Goal: Entertainment & Leisure: Consume media (video, audio)

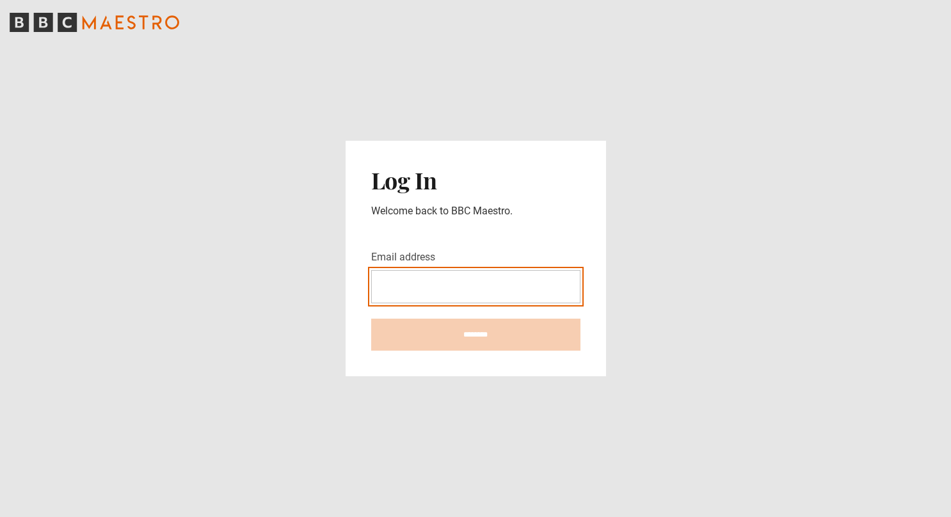
type input "**********"
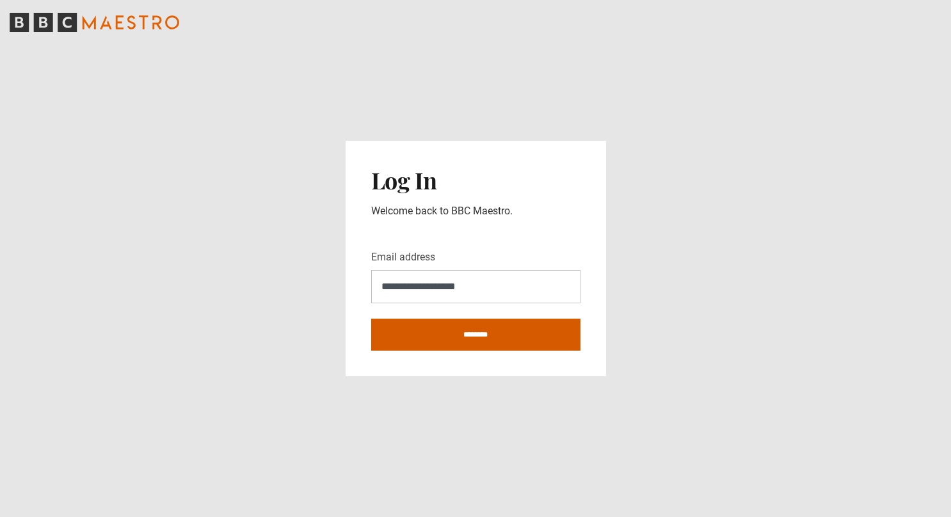
click at [470, 331] on input "********" at bounding box center [475, 335] width 209 height 32
type input "**********"
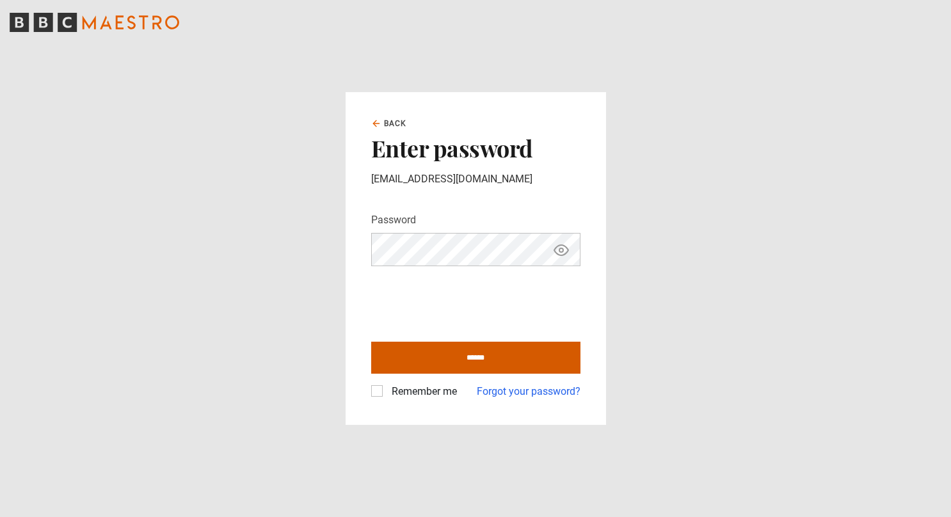
click at [459, 359] on input "******" at bounding box center [475, 358] width 209 height 32
type input "**********"
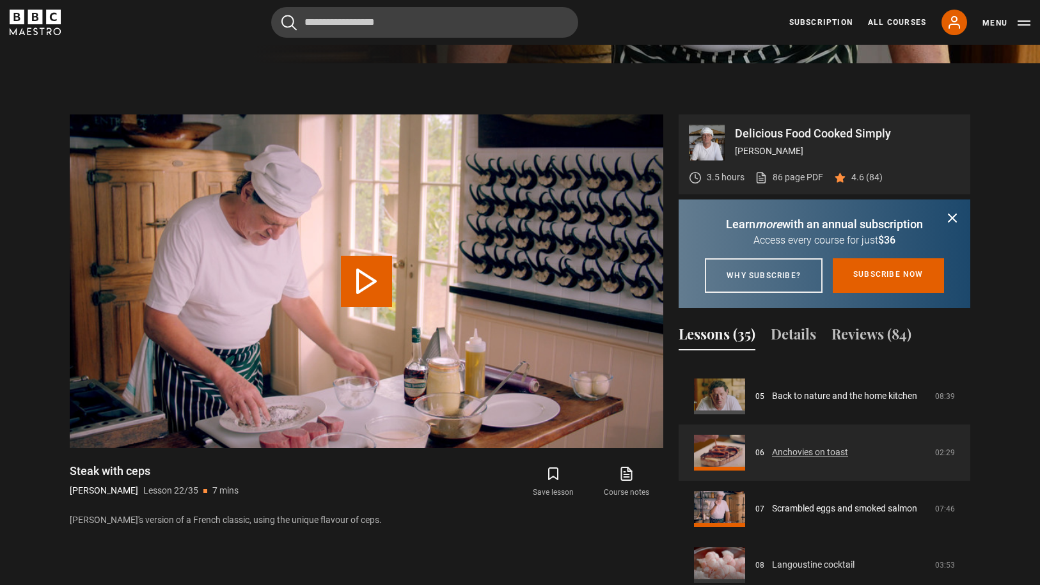
scroll to position [274, 0]
click at [807, 459] on link "Anchovies on toast" at bounding box center [810, 452] width 76 height 13
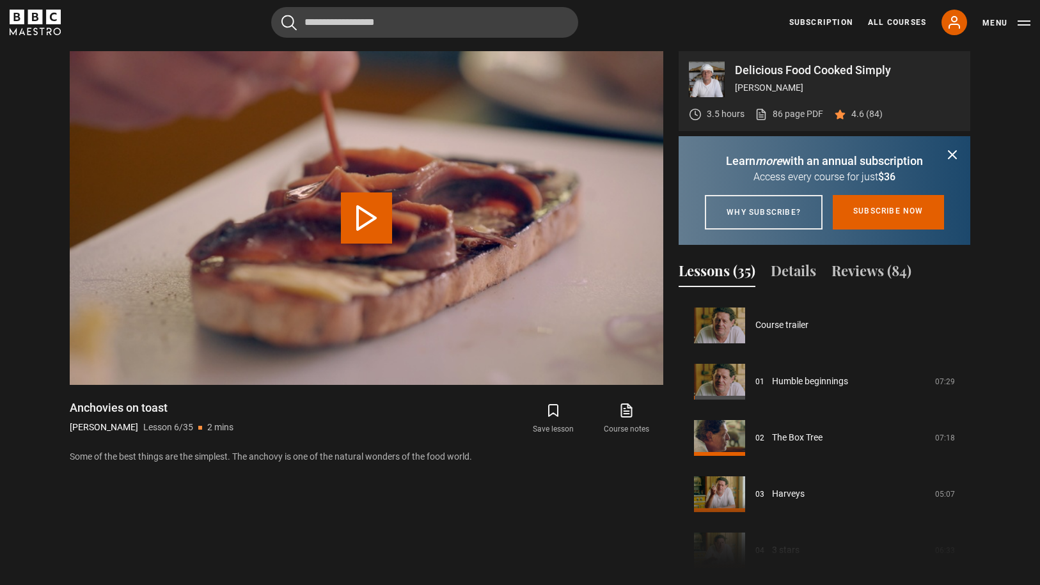
scroll to position [281, 0]
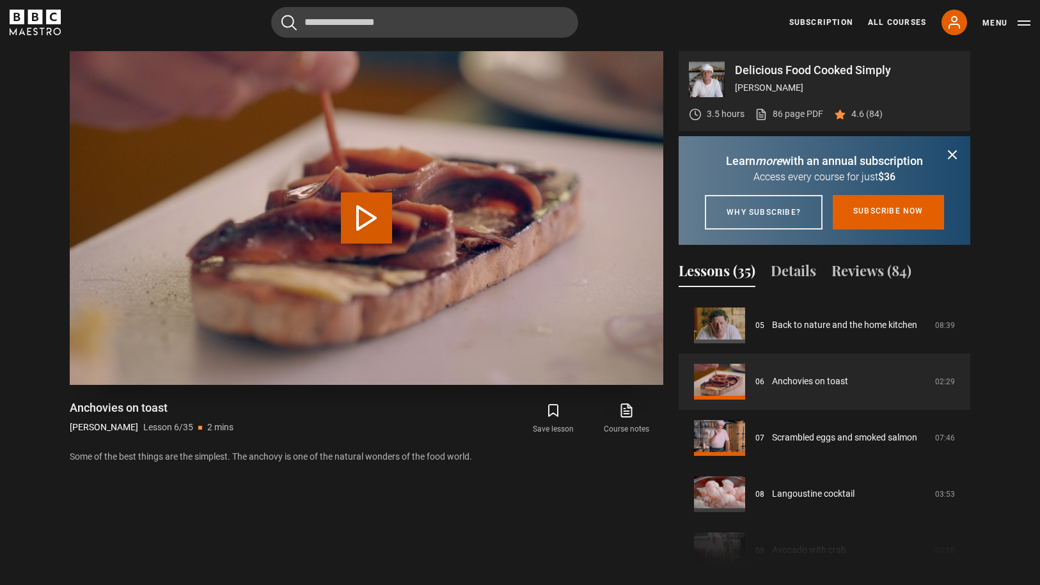
click at [373, 240] on button "Play Lesson Anchovies on toast" at bounding box center [366, 218] width 51 height 51
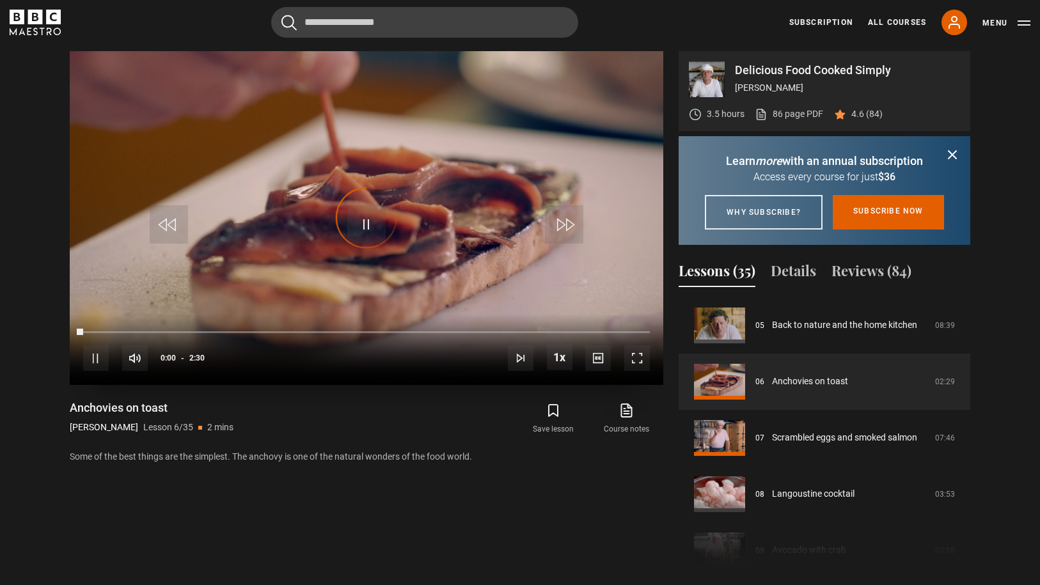
click at [368, 224] on span "Video Player" at bounding box center [366, 224] width 38 height 38
click at [141, 359] on span "Video Player" at bounding box center [135, 358] width 26 height 26
click at [639, 358] on span "Video Player" at bounding box center [637, 358] width 26 height 26
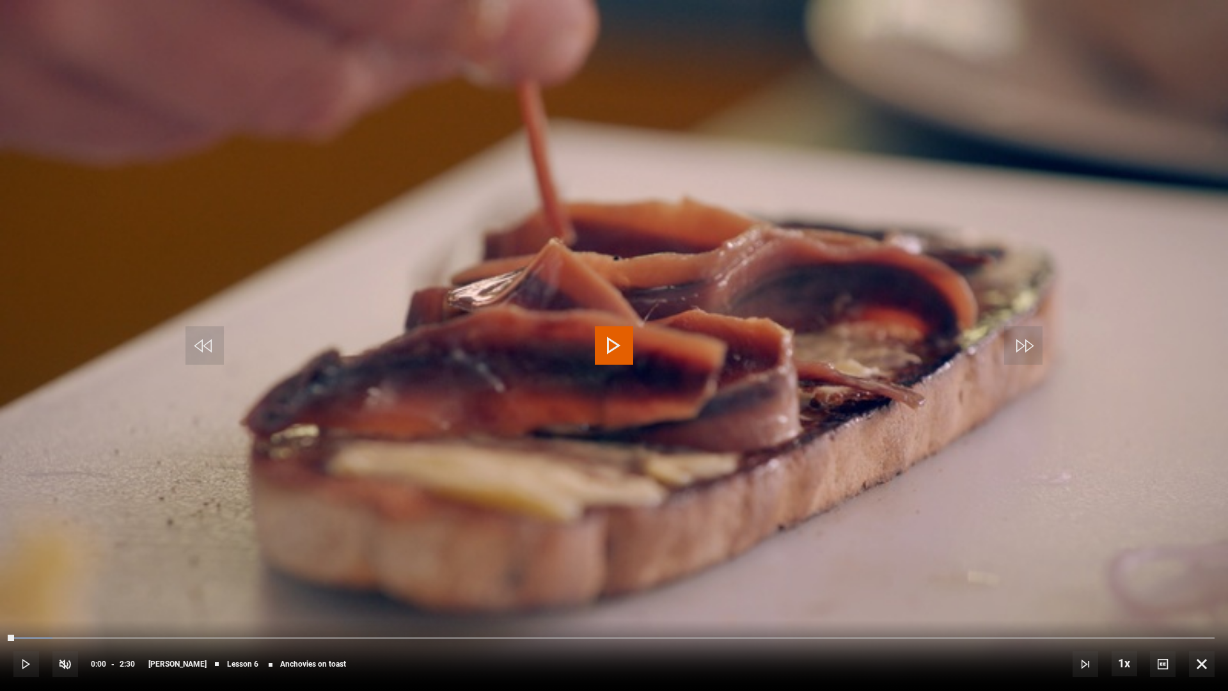
click at [593, 345] on video "Video Player" at bounding box center [614, 345] width 1228 height 691
click at [102, 585] on div "23%" at bounding box center [102, 665] width 1 height 10
drag, startPoint x: 96, startPoint y: 667, endPoint x: 105, endPoint y: 667, distance: 9.0
click at [111, 585] on div "40%" at bounding box center [111, 665] width 1 height 10
drag, startPoint x: 101, startPoint y: 667, endPoint x: 127, endPoint y: 669, distance: 25.7
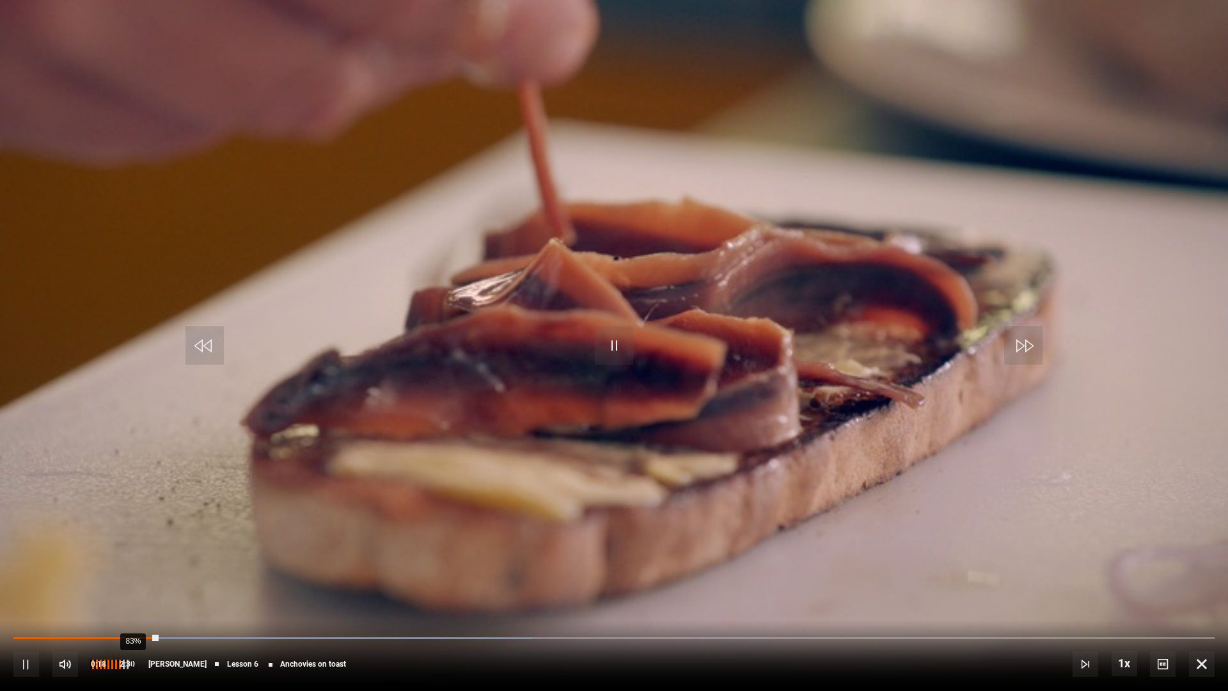
click at [127, 585] on div "83%" at bounding box center [109, 664] width 38 height 26
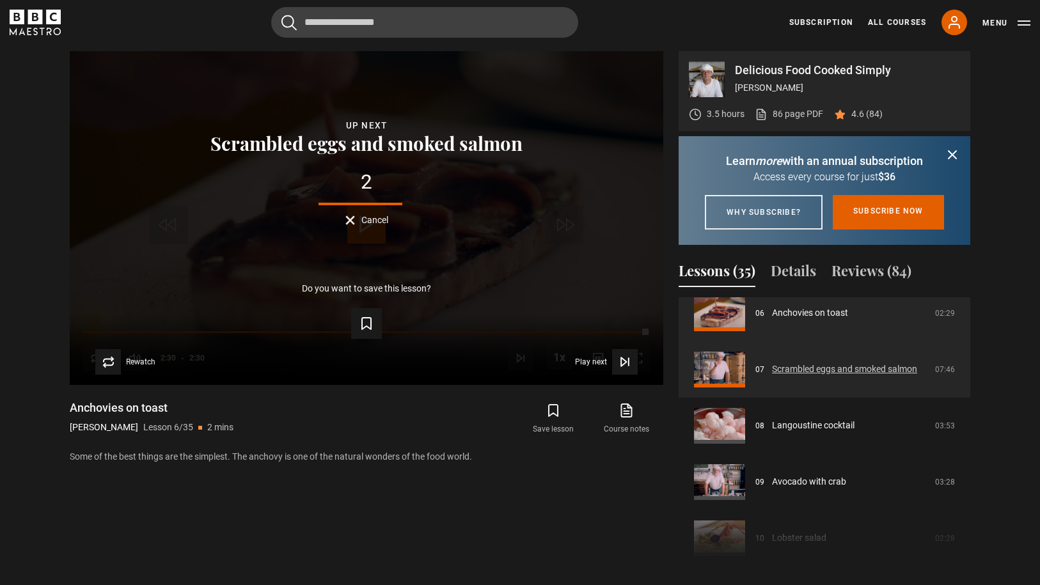
scroll to position [354, 0]
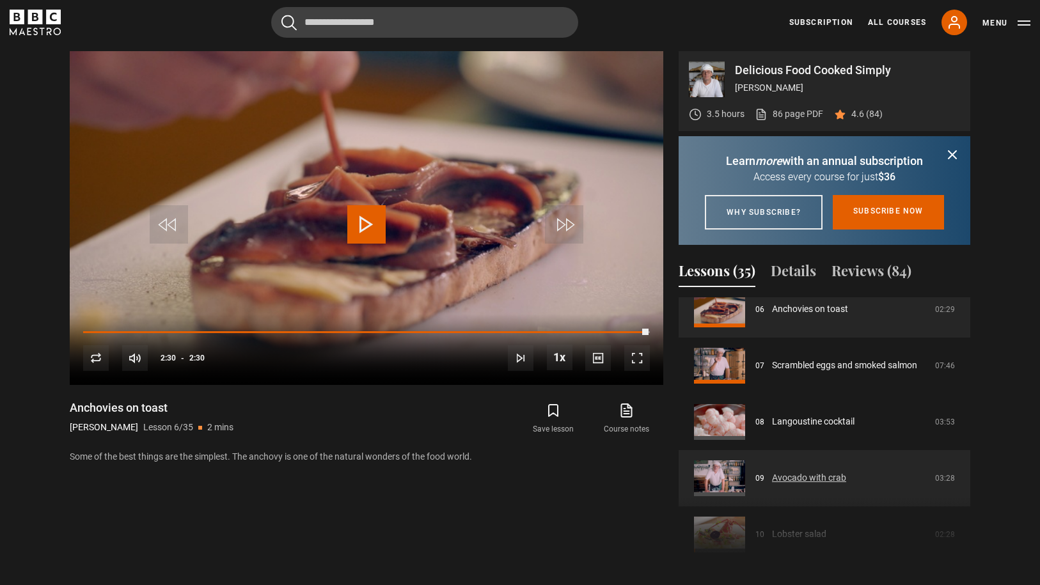
click at [830, 485] on link "Avocado with crab" at bounding box center [809, 477] width 74 height 13
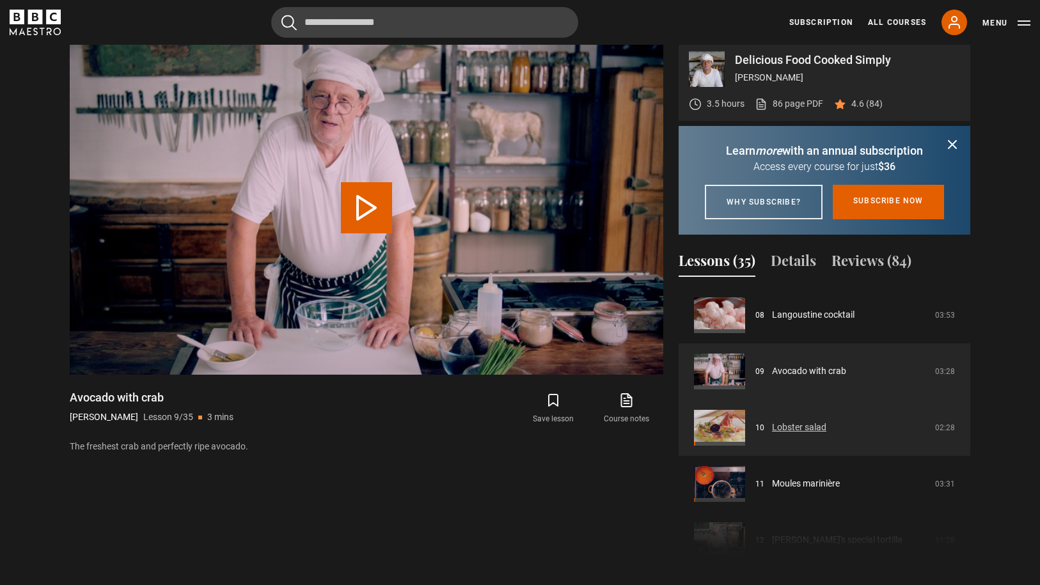
scroll to position [598, 1]
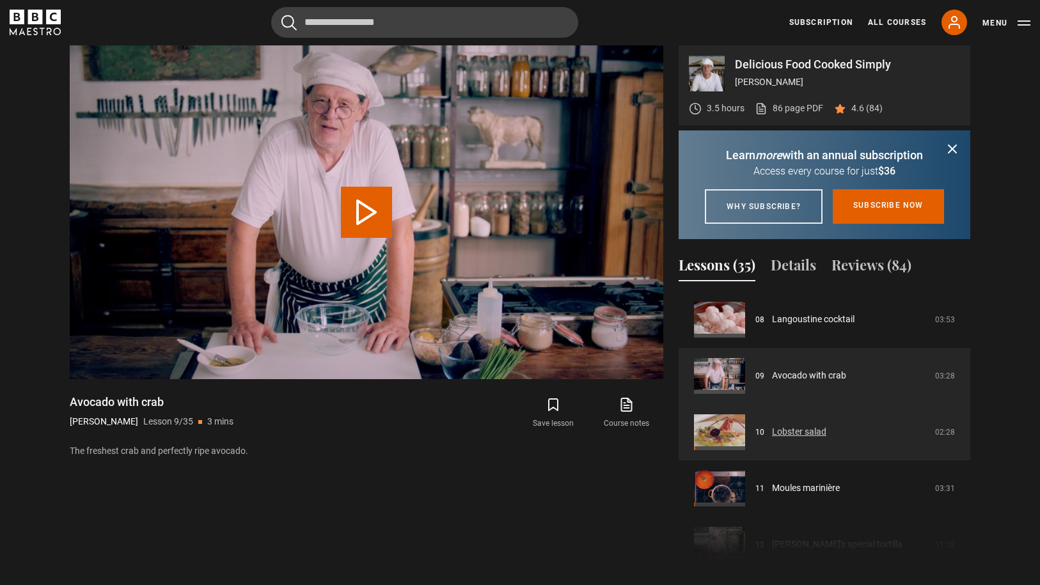
click at [800, 439] on link "Lobster salad" at bounding box center [799, 431] width 54 height 13
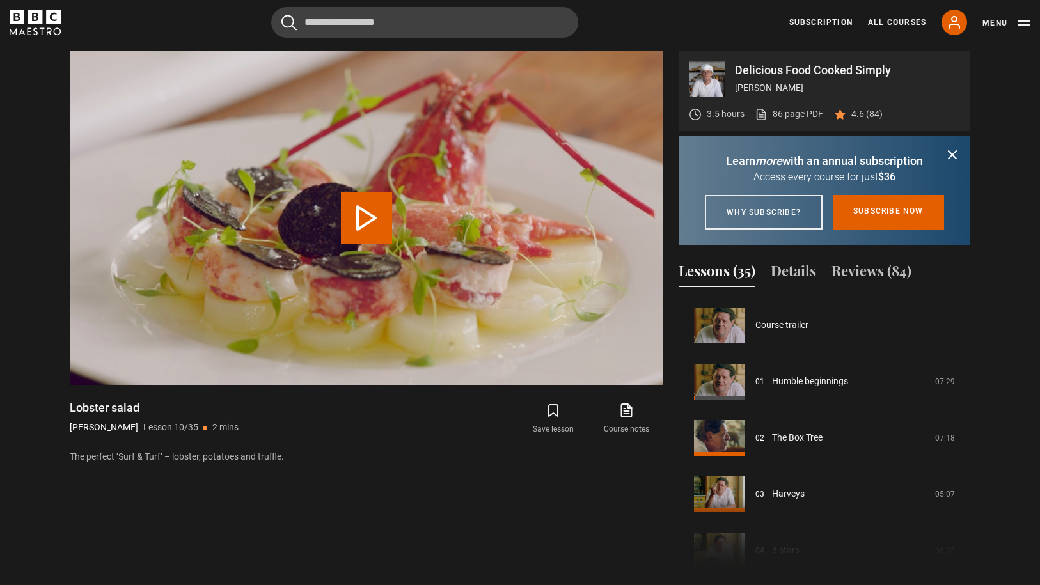
scroll to position [507, 0]
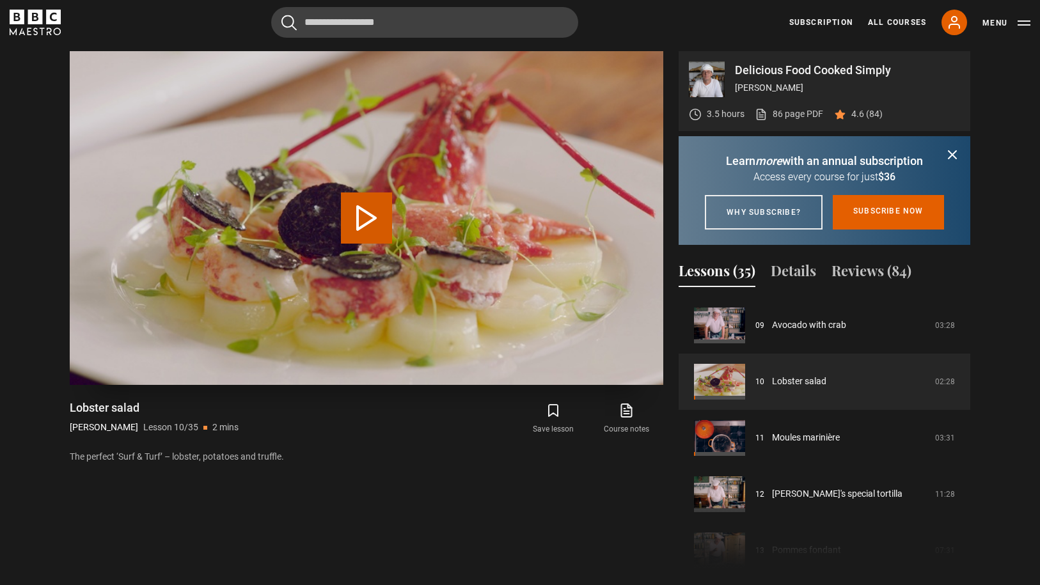
click at [408, 226] on video "Video Player" at bounding box center [367, 218] width 594 height 334
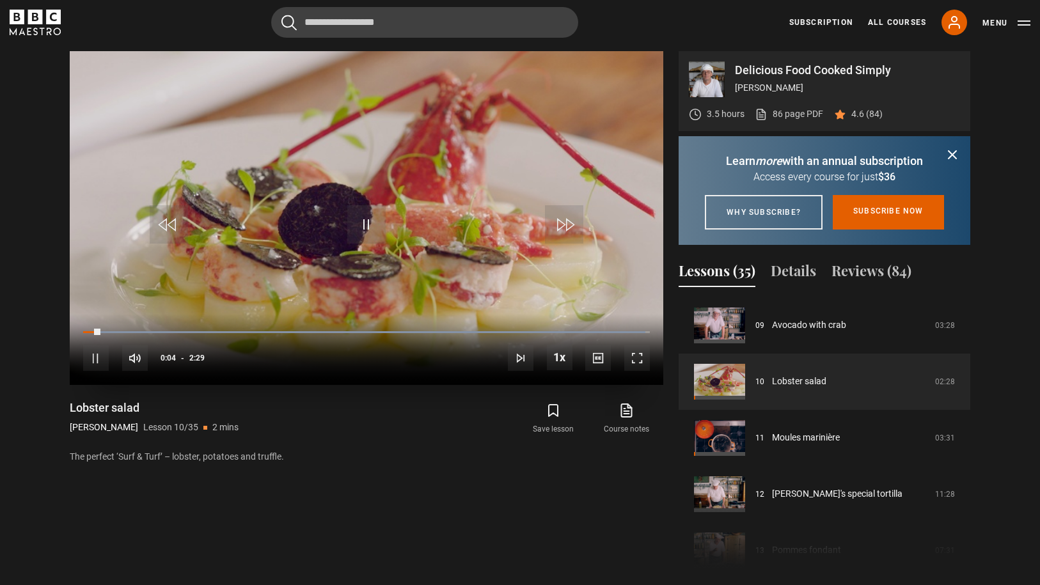
drag, startPoint x: 636, startPoint y: 356, endPoint x: 636, endPoint y: 340, distance: 15.4
click at [636, 352] on span "Video Player" at bounding box center [637, 358] width 26 height 26
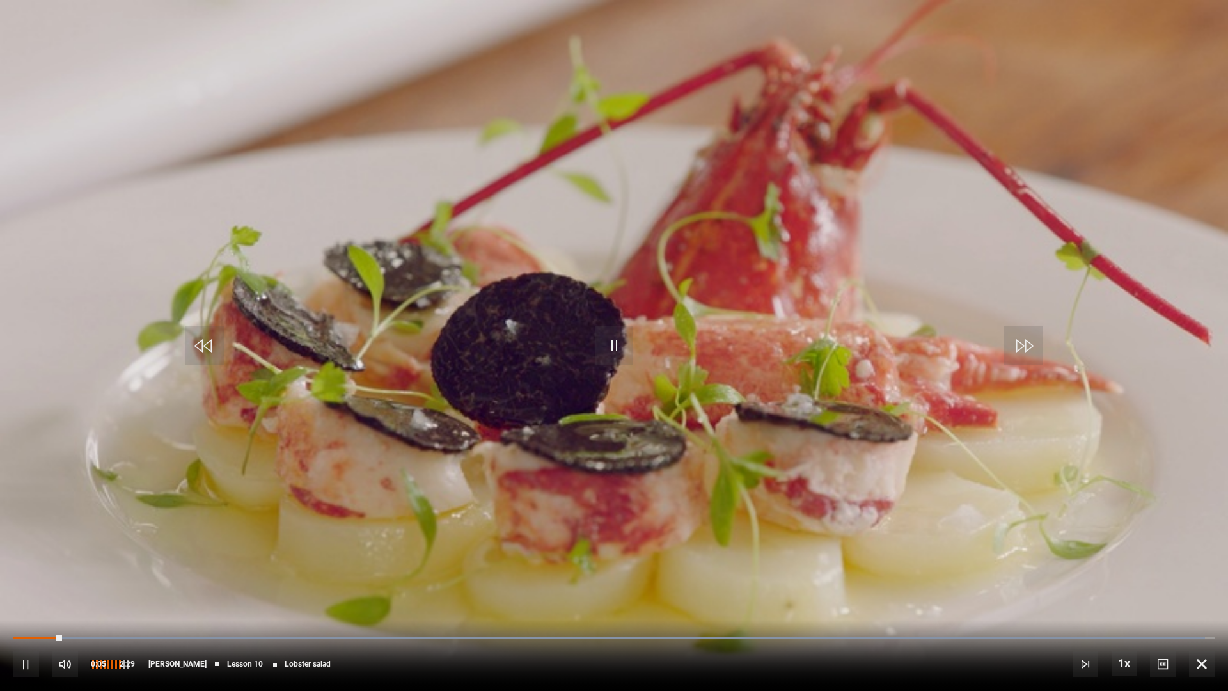
click at [65, 585] on span "Video Player" at bounding box center [65, 664] width 26 height 26
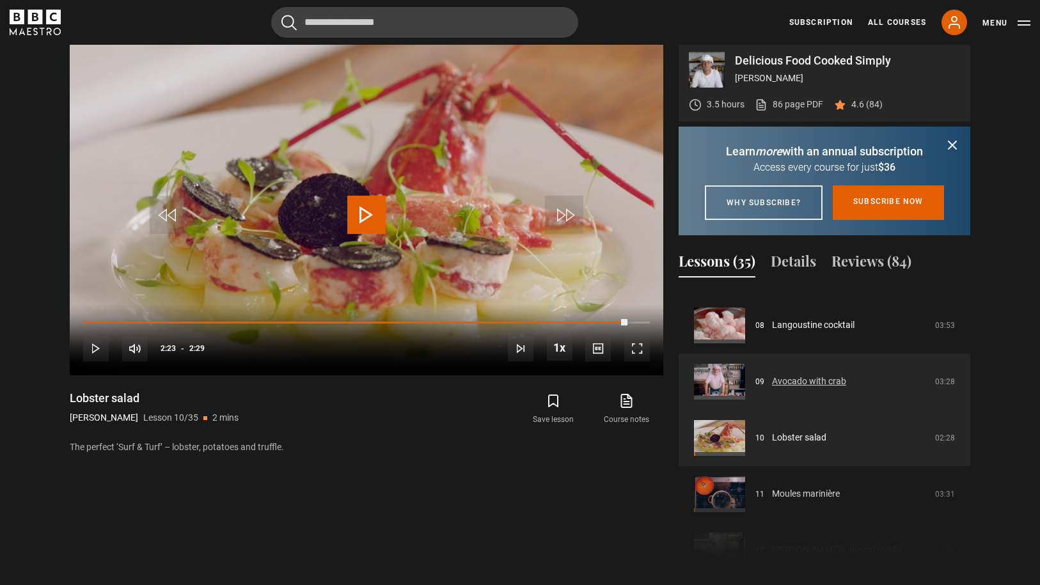
scroll to position [440, 0]
click at [820, 389] on link "Avocado with crab" at bounding box center [809, 382] width 74 height 13
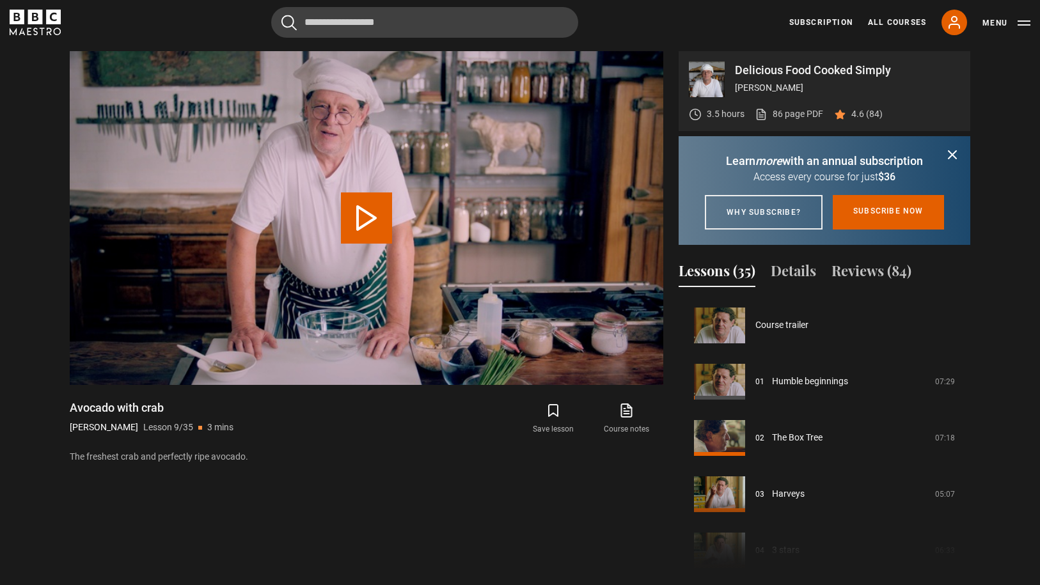
scroll to position [450, 0]
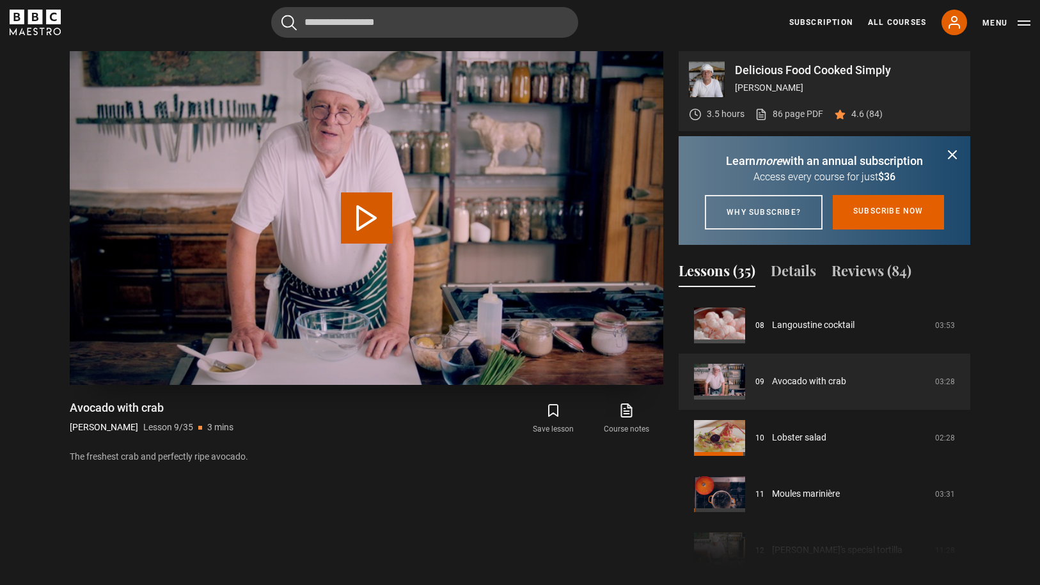
click at [650, 374] on video "Video Player" at bounding box center [367, 218] width 594 height 334
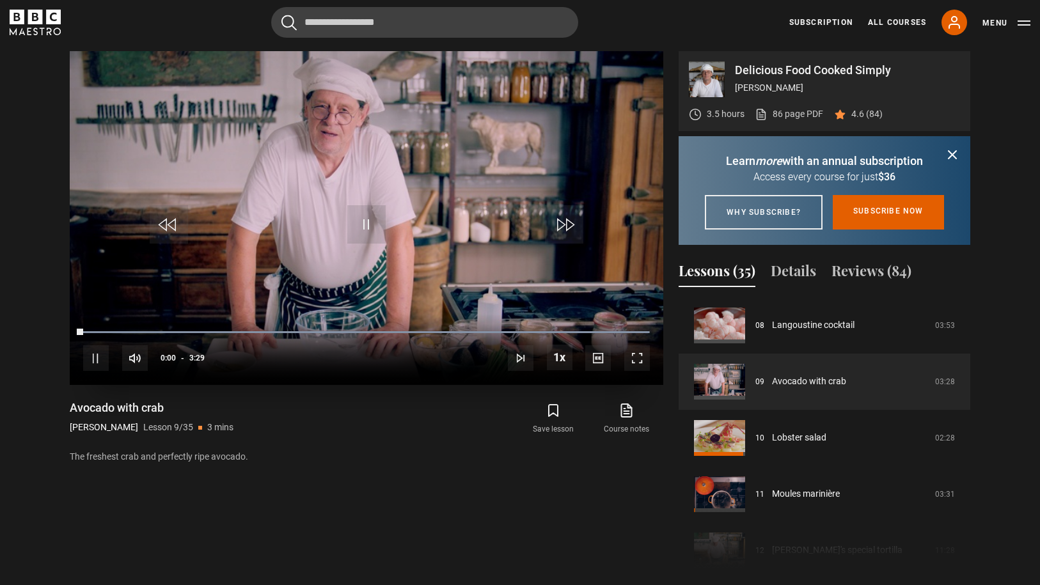
click at [639, 356] on span "Video Player" at bounding box center [637, 358] width 26 height 26
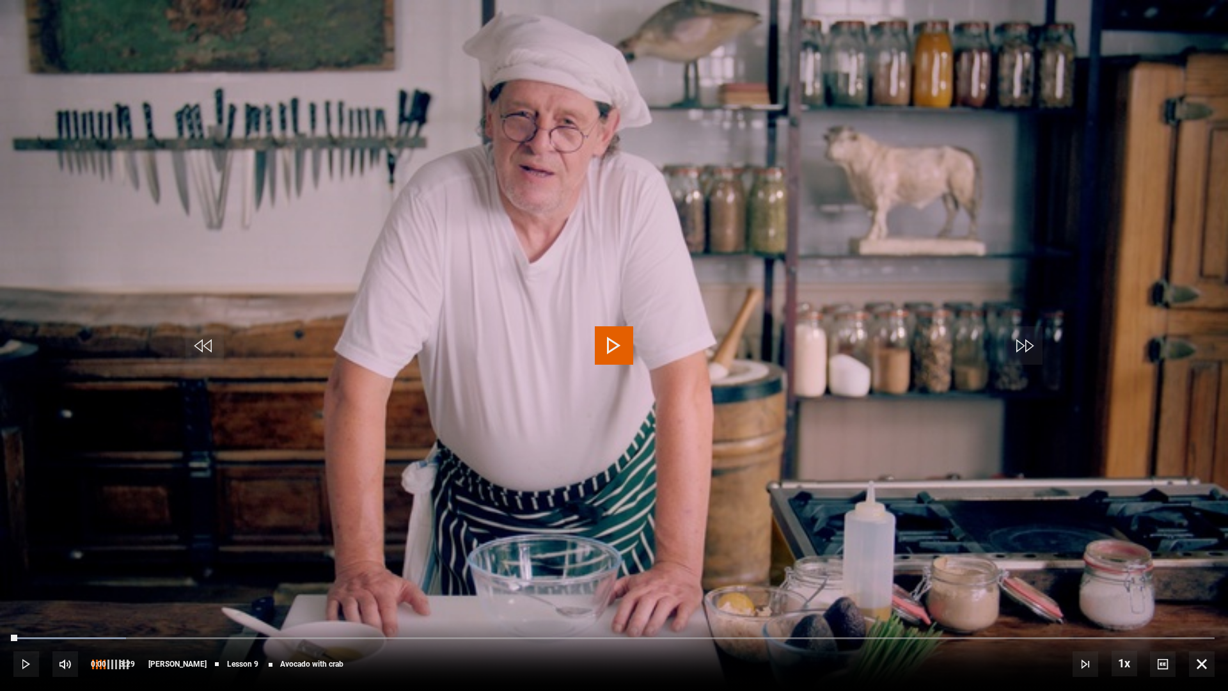
click at [54, 585] on div "10s Skip Back 10 seconds Play 10s Skip Forward 10 seconds Loaded : 9.39% 0:00 P…" at bounding box center [614, 655] width 1228 height 71
click at [66, 585] on span "Video Player" at bounding box center [65, 664] width 26 height 26
click at [62, 585] on div "10s Skip Back 10 seconds Pause 10s Skip Forward 10 seconds Loaded : 29.50% 0:08…" at bounding box center [614, 655] width 1228 height 71
click at [65, 585] on div "Loaded : 29.50% 0:09 0:13" at bounding box center [613, 638] width 1201 height 4
click at [51, 585] on div "Loaded : 30.91% 0:06 0:06" at bounding box center [613, 638] width 1201 height 4
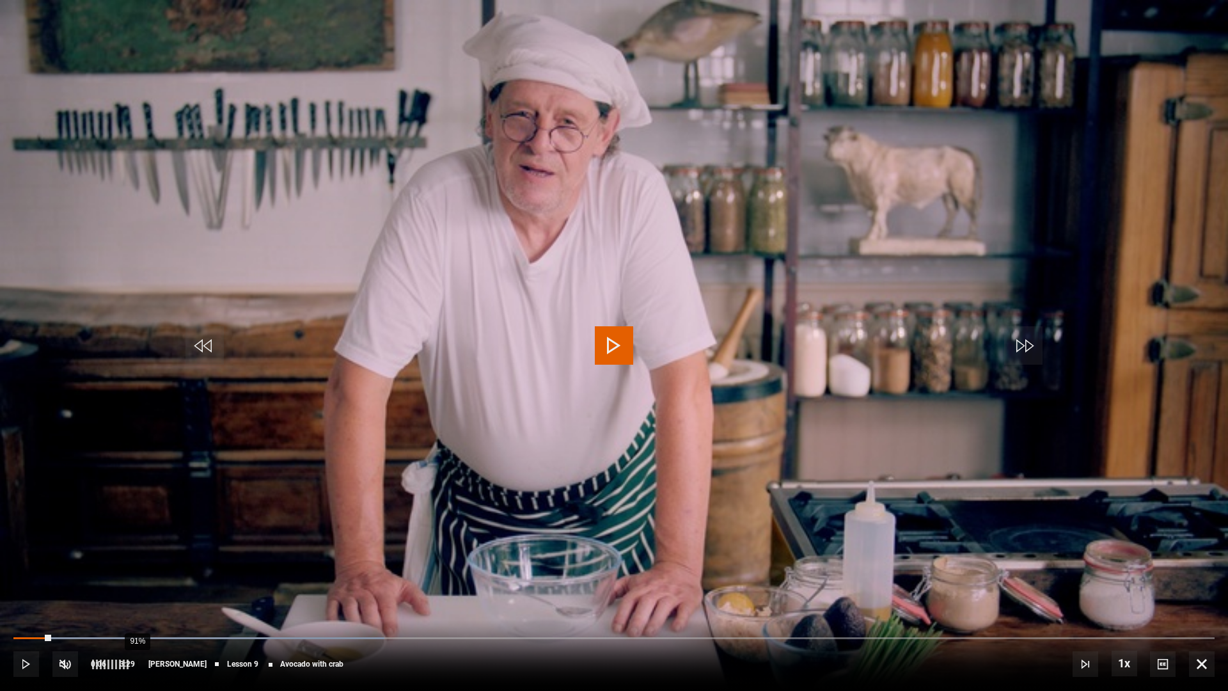
click at [137, 585] on div "91%" at bounding box center [137, 665] width 1 height 10
click at [123, 585] on div "64%" at bounding box center [123, 665] width 1 height 10
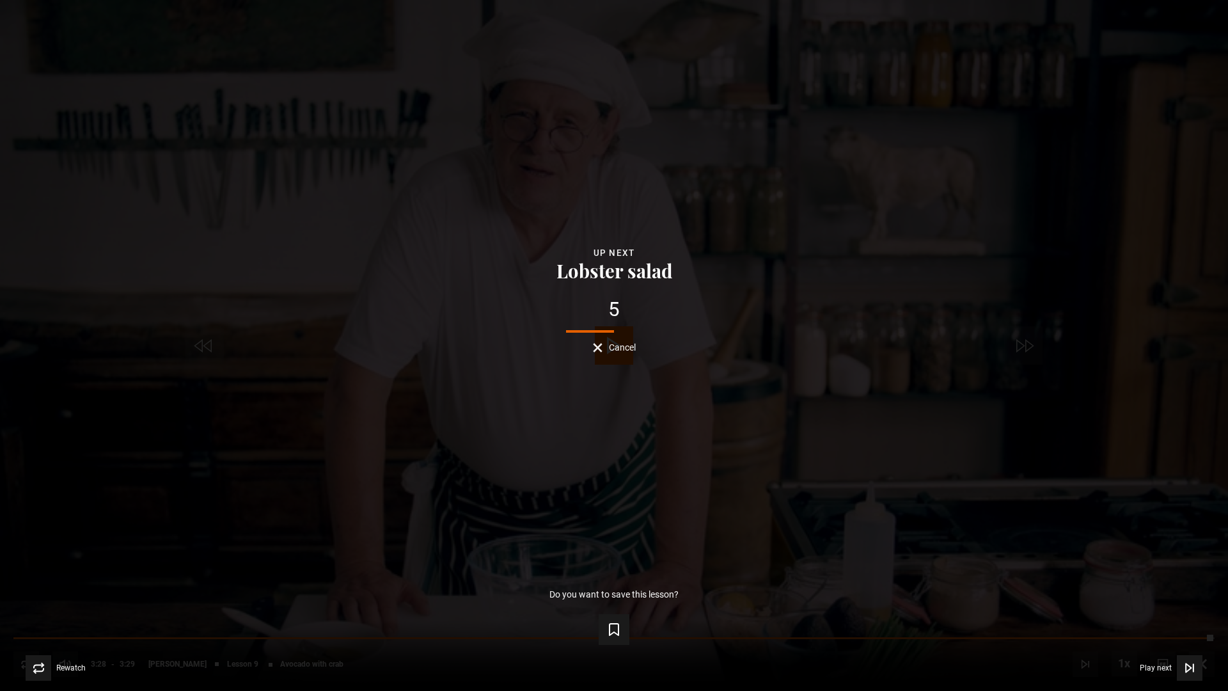
click at [627, 352] on span "Cancel" at bounding box center [622, 347] width 27 height 9
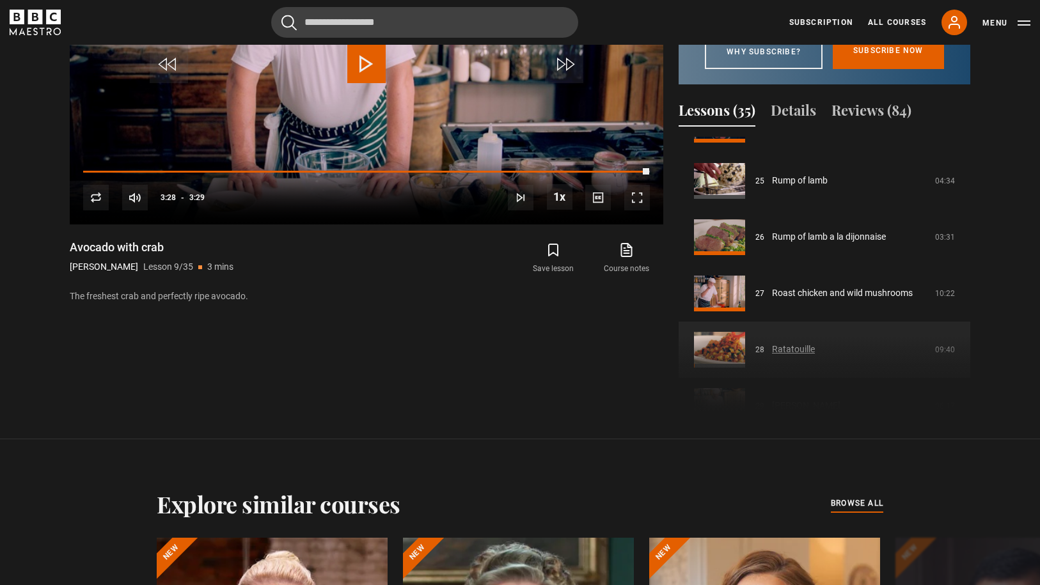
scroll to position [1381, 0]
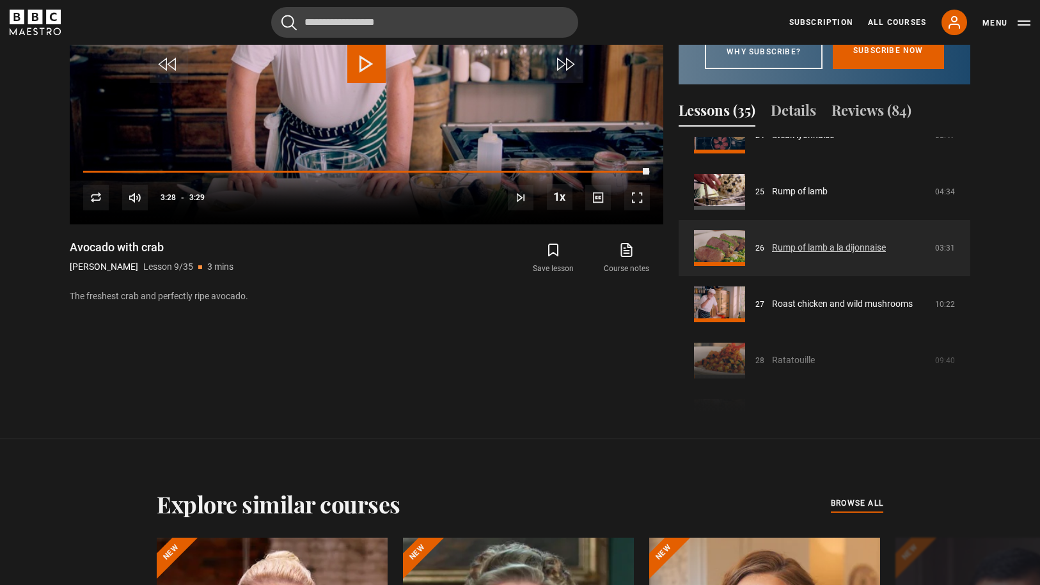
click at [874, 255] on link "Rump of lamb a la dijonnaise" at bounding box center [829, 247] width 114 height 13
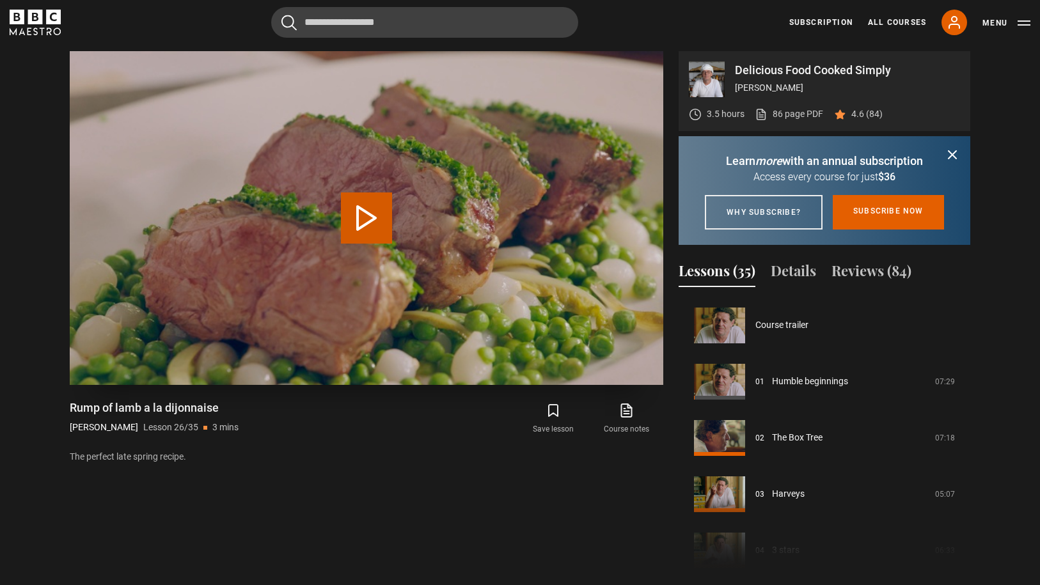
scroll to position [1407, 0]
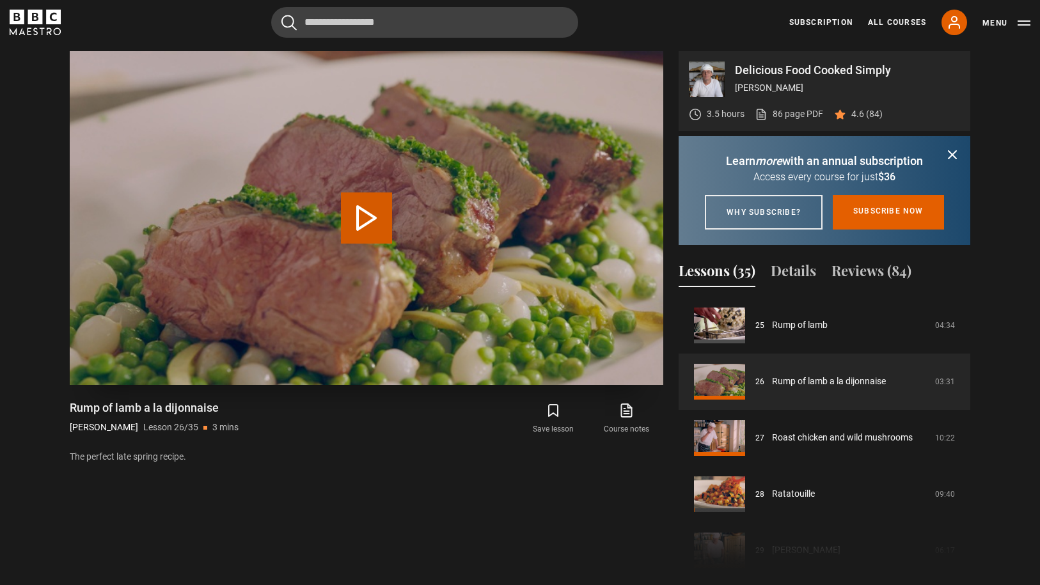
click at [369, 226] on button "Play Lesson Rump of lamb a la dijonnaise" at bounding box center [366, 218] width 51 height 51
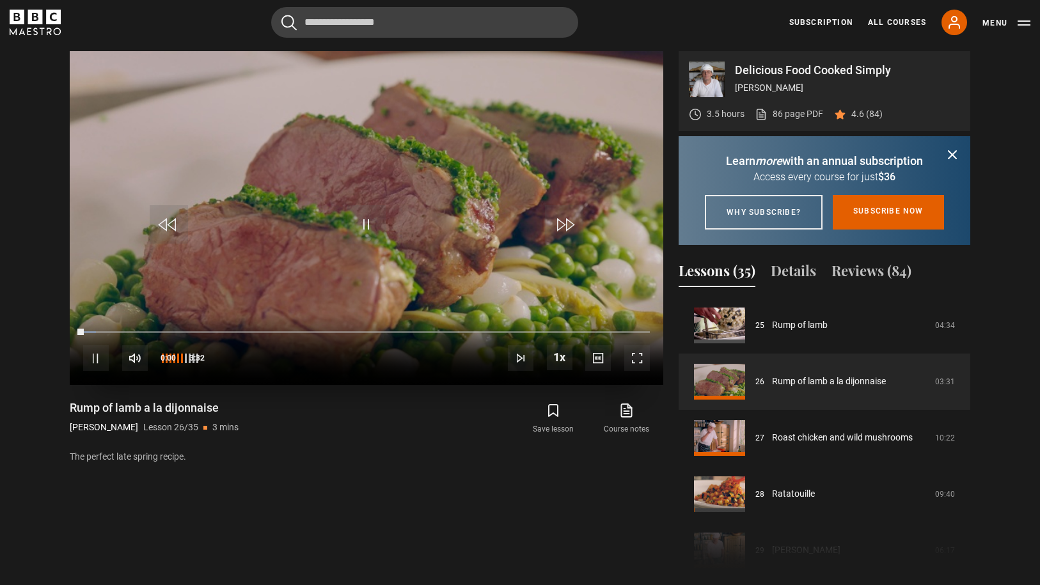
click at [141, 360] on span "Video Player" at bounding box center [135, 358] width 26 height 26
click at [639, 360] on span "Video Player" at bounding box center [637, 358] width 26 height 26
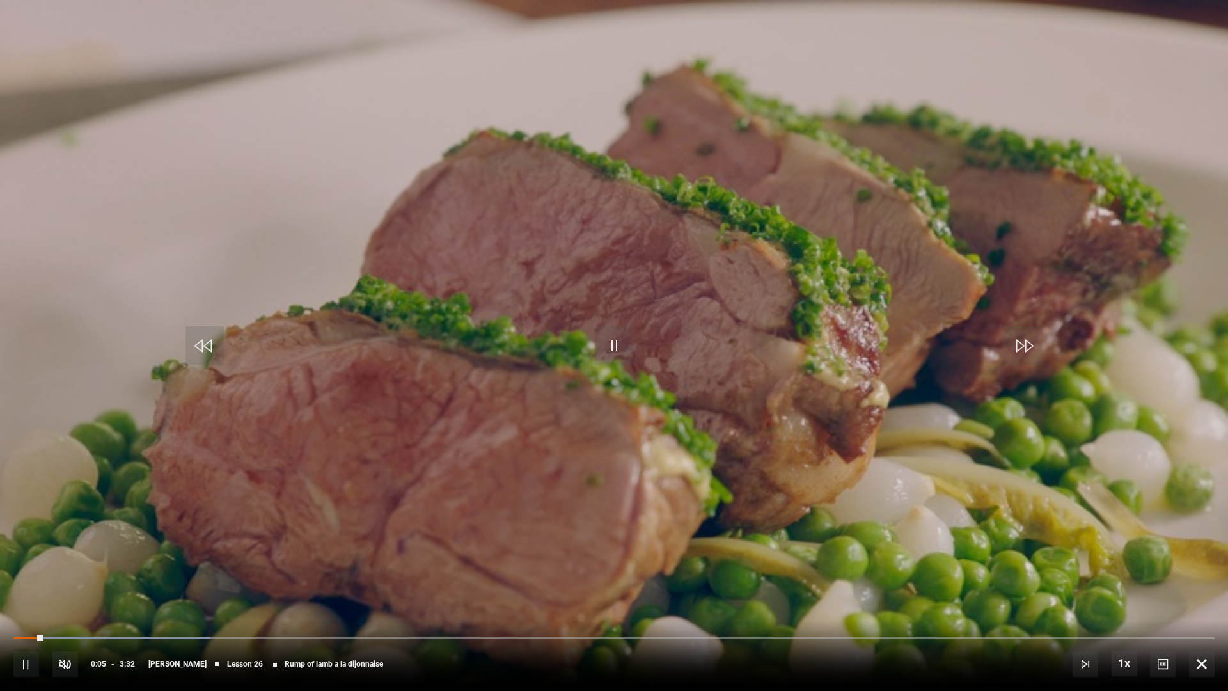
click at [31, 585] on span "Video Player" at bounding box center [26, 664] width 26 height 26
click at [69, 585] on span "Video Player" at bounding box center [65, 664] width 26 height 26
click at [31, 585] on span "Video Player" at bounding box center [26, 664] width 26 height 26
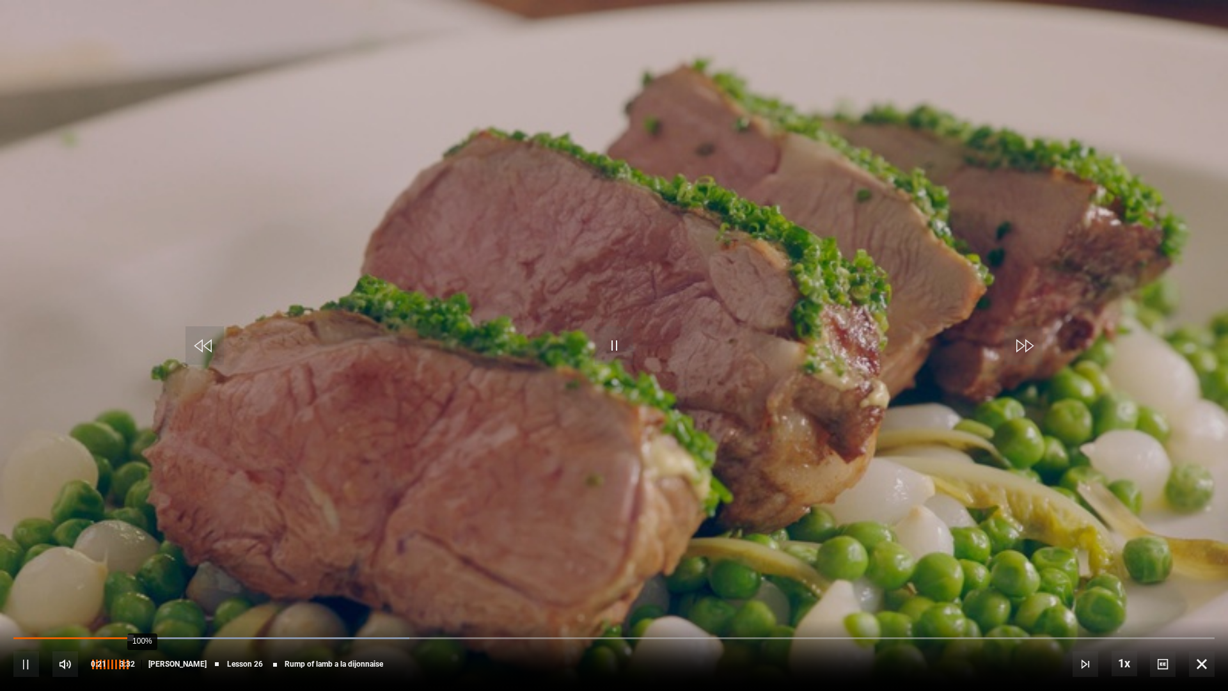
drag, startPoint x: 106, startPoint y: 667, endPoint x: 137, endPoint y: 665, distance: 30.7
click at [129, 585] on div "100%" at bounding box center [109, 664] width 38 height 26
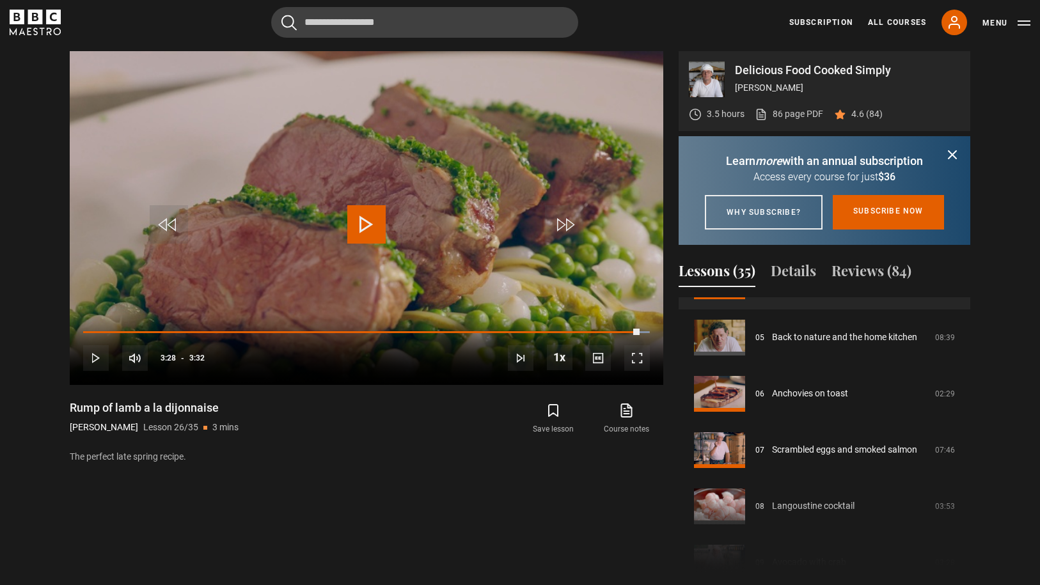
scroll to position [271, 0]
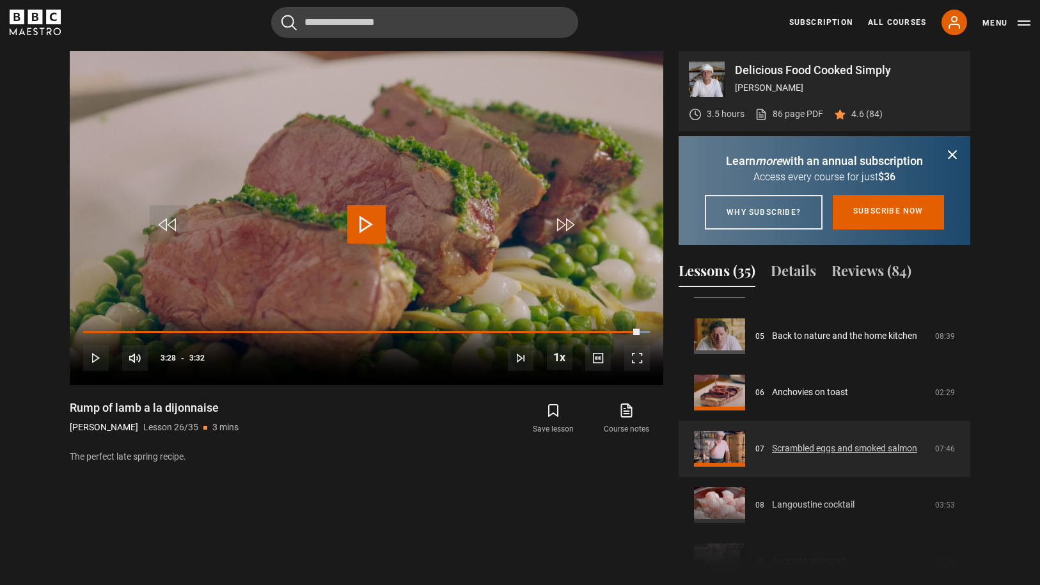
click at [876, 455] on link "Scrambled eggs and smoked salmon" at bounding box center [844, 448] width 145 height 13
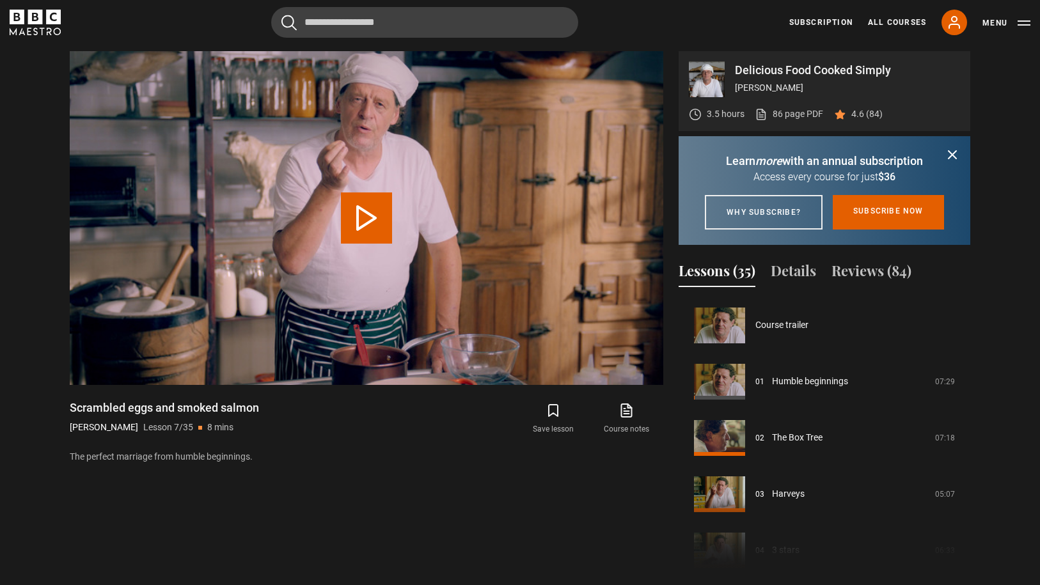
scroll to position [338, 0]
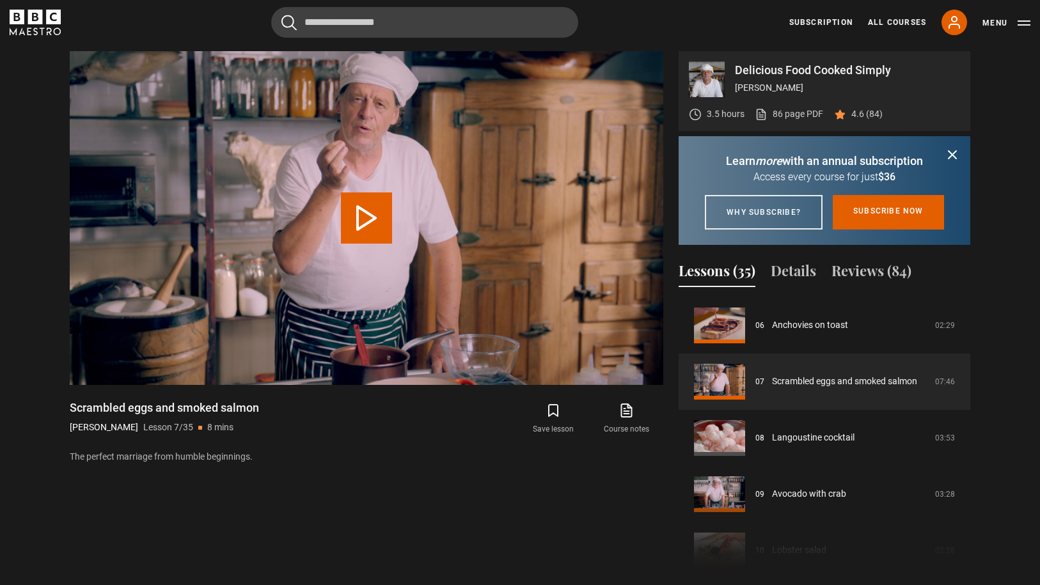
click at [422, 246] on video "Video Player" at bounding box center [367, 218] width 594 height 334
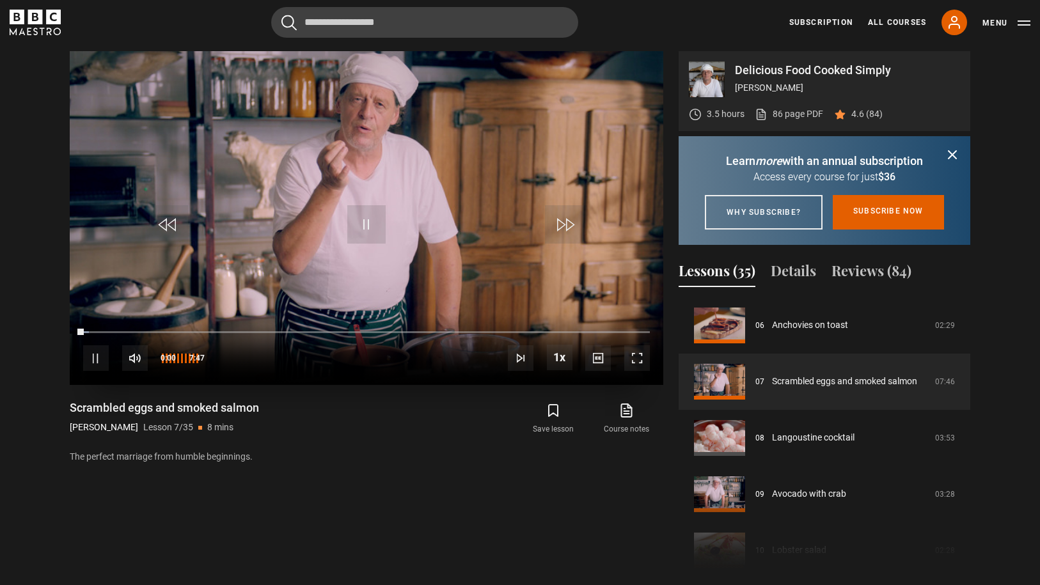
click at [134, 358] on span "Video Player" at bounding box center [135, 358] width 26 height 26
click at [637, 360] on span "Video Player" at bounding box center [637, 358] width 26 height 26
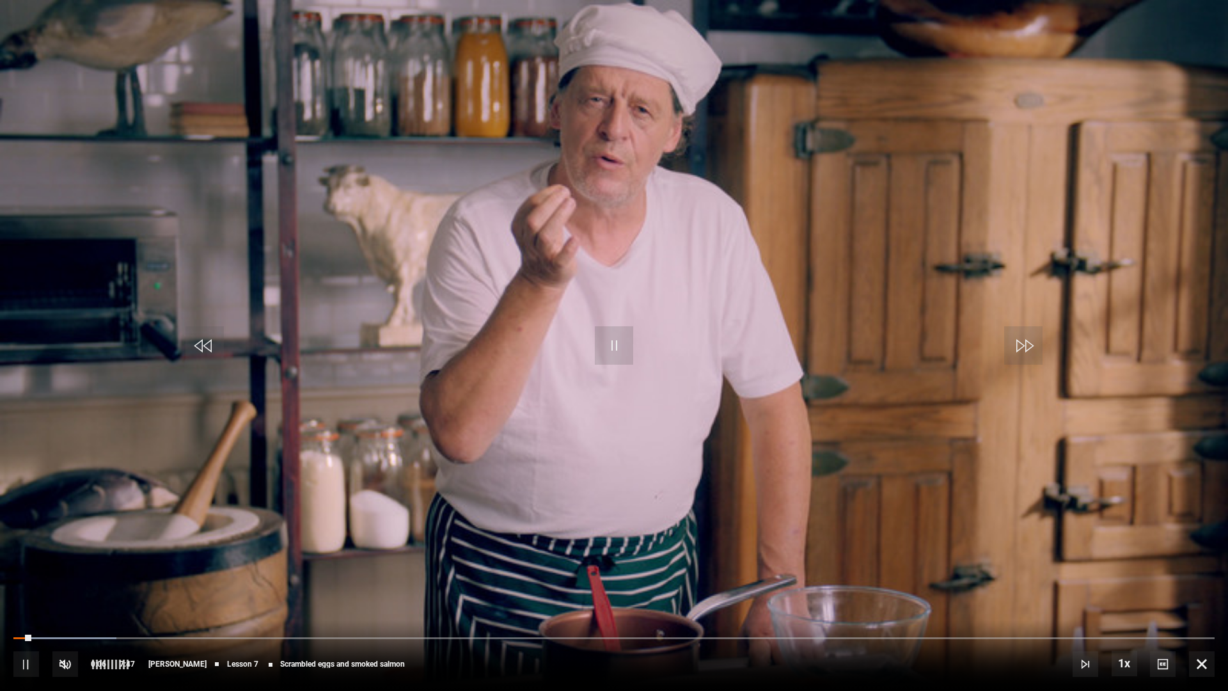
click at [64, 585] on span "Video Player" at bounding box center [65, 664] width 26 height 26
